Goal: Task Accomplishment & Management: Manage account settings

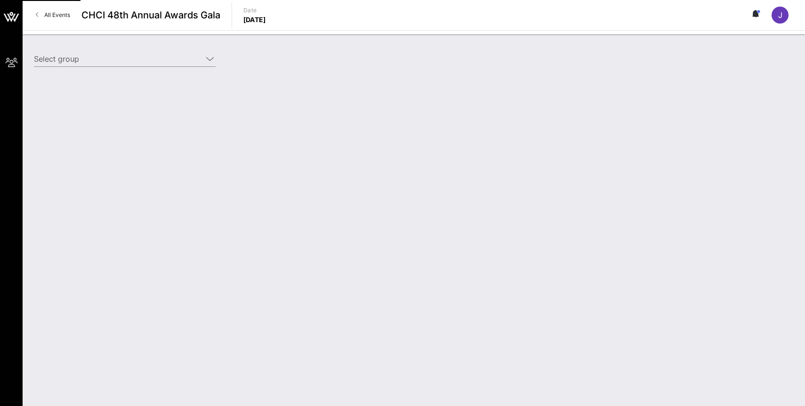
type input "OpenAI (OpenAI) [[PERSON_NAME], [PERSON_NAME][EMAIL_ADDRESS][DOMAIN_NAME]]"
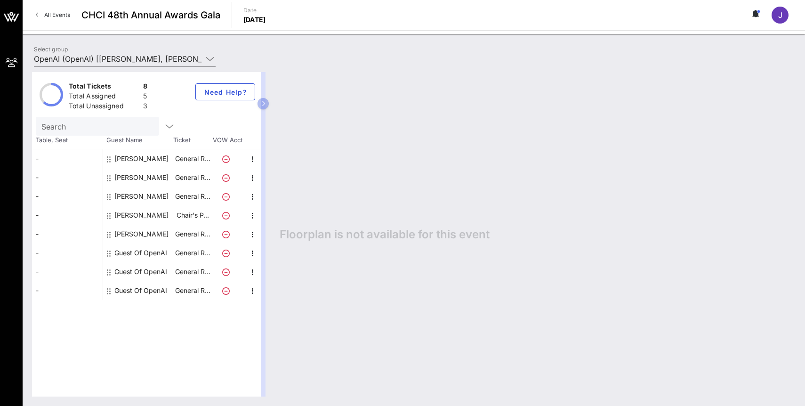
click at [142, 254] on div "Guest Of OpenAI" at bounding box center [140, 252] width 53 height 19
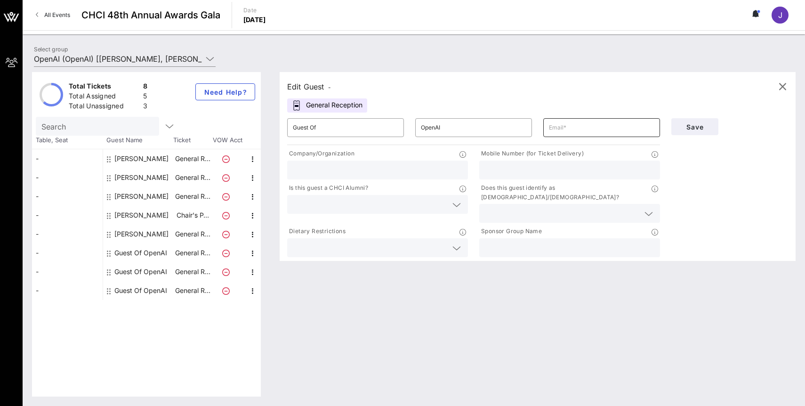
click at [585, 130] on input "text" at bounding box center [601, 127] width 105 height 15
type input "@"
type input "[EMAIL_ADDRESS][DOMAIN_NAME]"
click at [695, 132] on button "Save" at bounding box center [694, 126] width 47 height 17
